Goal: Check status: Check status

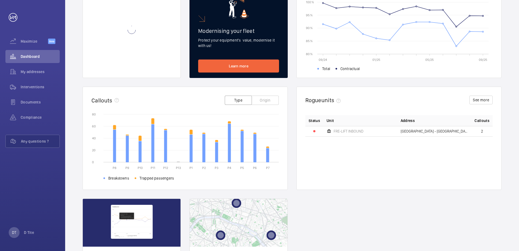
scroll to position [27, 0]
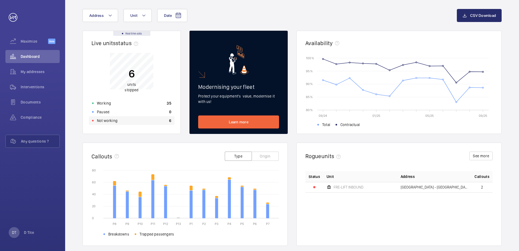
click at [114, 120] on p "Not working" at bounding box center [107, 120] width 21 height 5
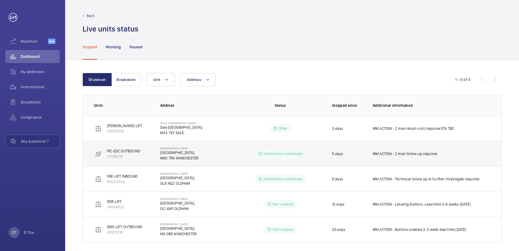
scroll to position [4, 0]
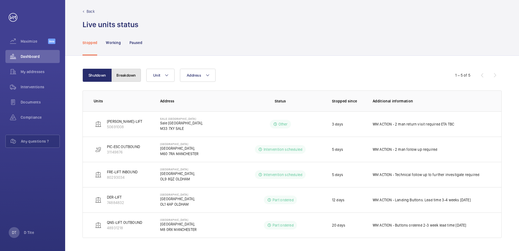
click at [129, 71] on button "Breakdown" at bounding box center [125, 75] width 29 height 13
